Goal: Task Accomplishment & Management: Manage account settings

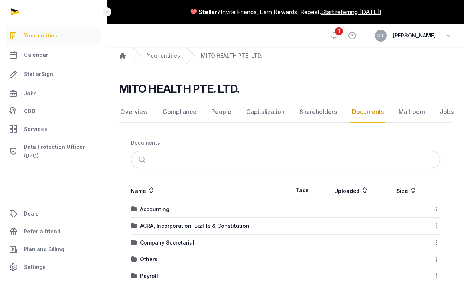
click at [158, 136] on nav "Documents" at bounding box center [285, 143] width 309 height 16
click at [163, 55] on link "Your entities" at bounding box center [163, 55] width 33 height 7
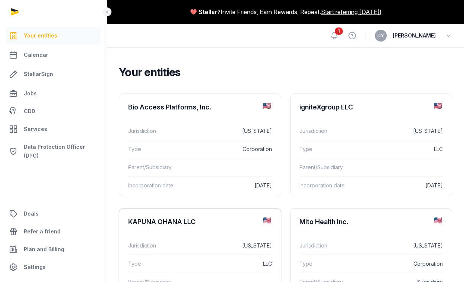
scroll to position [37, 0]
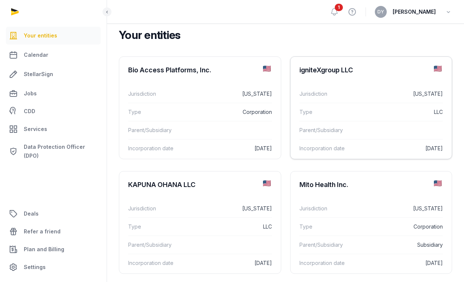
click at [327, 70] on div "igniteXgroup LLC" at bounding box center [325, 70] width 53 height 9
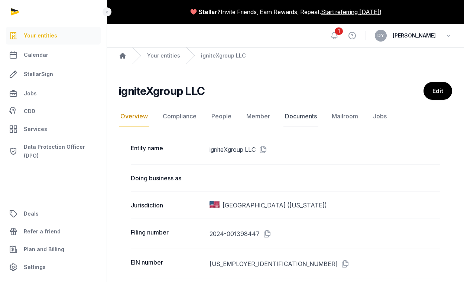
click at [301, 115] on link "Documents" at bounding box center [300, 117] width 35 height 22
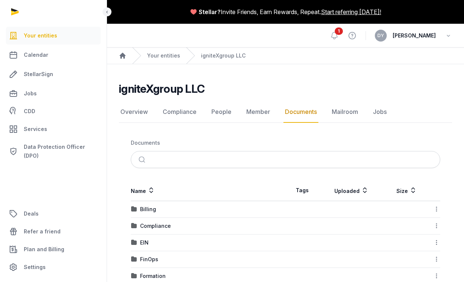
scroll to position [50, 0]
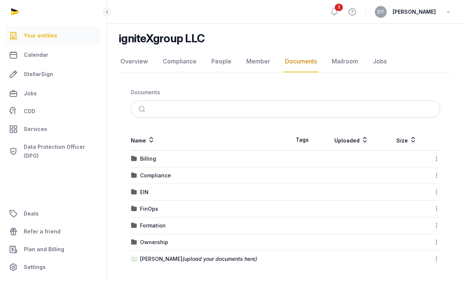
click at [150, 263] on td "[PERSON_NAME] (upload your documents here)" at bounding box center [208, 259] width 155 height 17
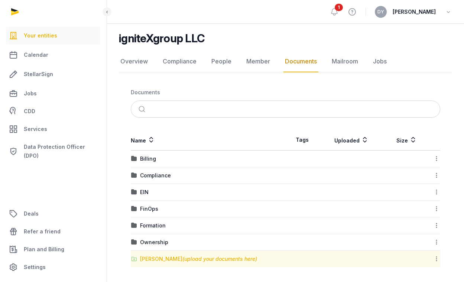
click at [151, 260] on div "[PERSON_NAME] (upload your documents here)" at bounding box center [198, 258] width 117 height 7
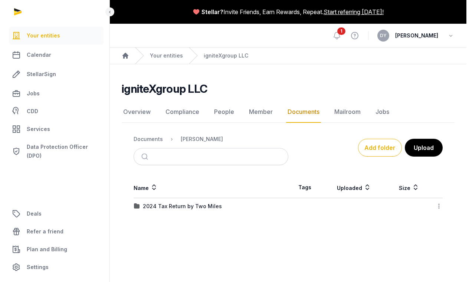
scroll to position [0, 0]
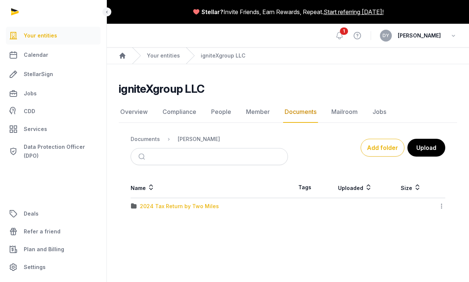
click at [179, 206] on div "2024 Tax Return by Two Miles" at bounding box center [179, 206] width 79 height 7
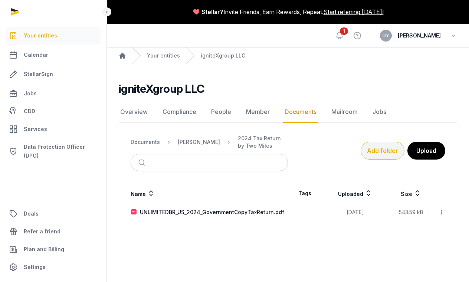
click at [379, 150] on button "Add folder" at bounding box center [383, 151] width 44 height 18
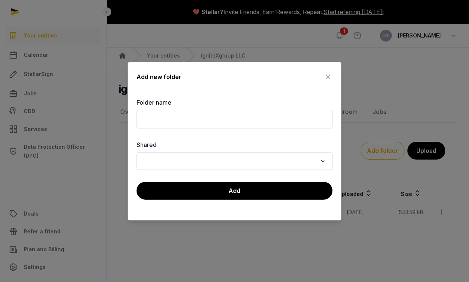
click at [424, 148] on div at bounding box center [234, 141] width 469 height 282
click at [332, 77] on icon at bounding box center [328, 77] width 9 height 12
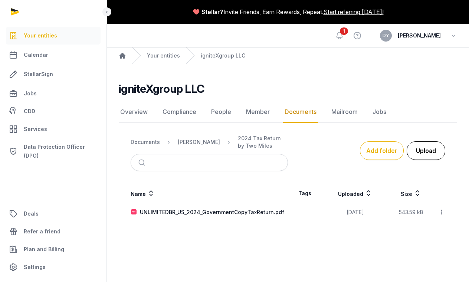
click at [428, 148] on button "Upload" at bounding box center [426, 150] width 39 height 19
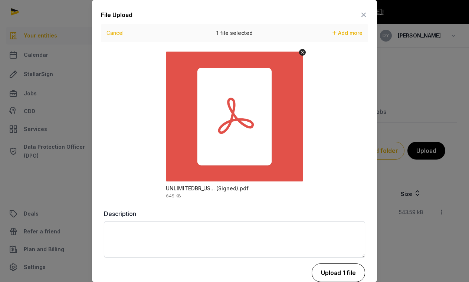
click at [338, 277] on button "Upload 1 file" at bounding box center [338, 273] width 53 height 19
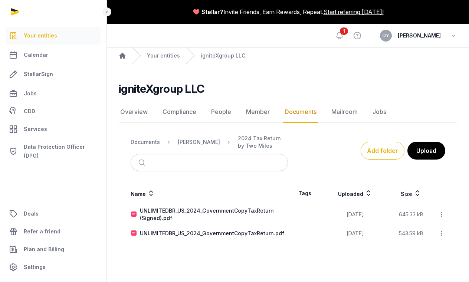
click at [228, 254] on main "igniteXgroup LLC Documents Overview Compliance People Member Documents Mailroom…" at bounding box center [288, 160] width 362 height 192
